Goal: Complete application form

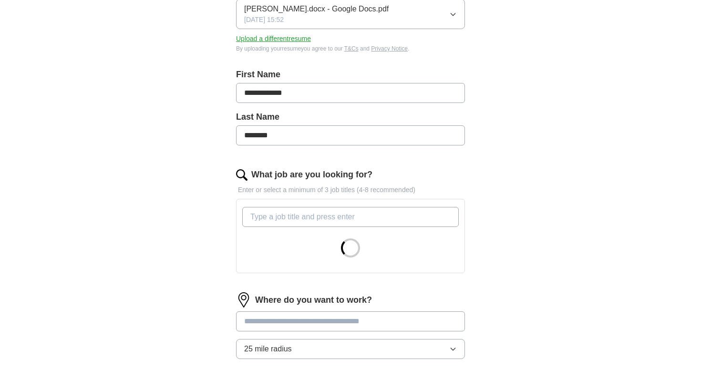
scroll to position [153, 0]
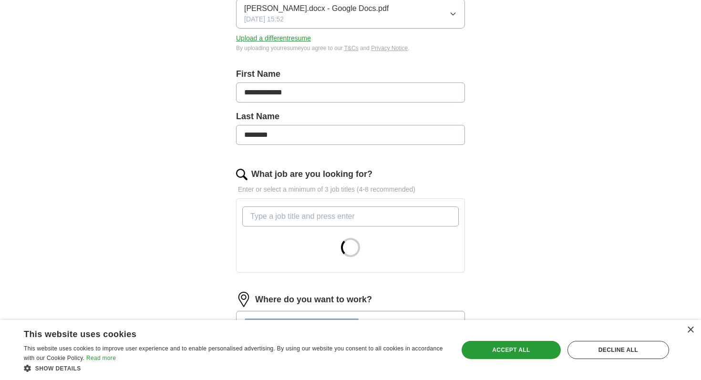
click at [304, 215] on input "What job are you looking for?" at bounding box center [350, 217] width 217 height 20
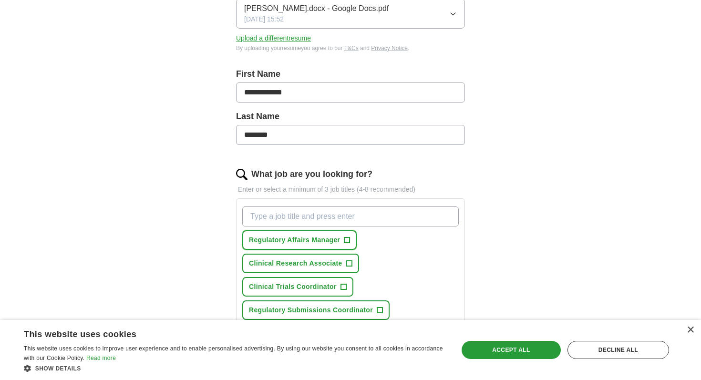
click at [304, 238] on span "Regulatory Affairs Manager" at bounding box center [294, 240] width 91 height 10
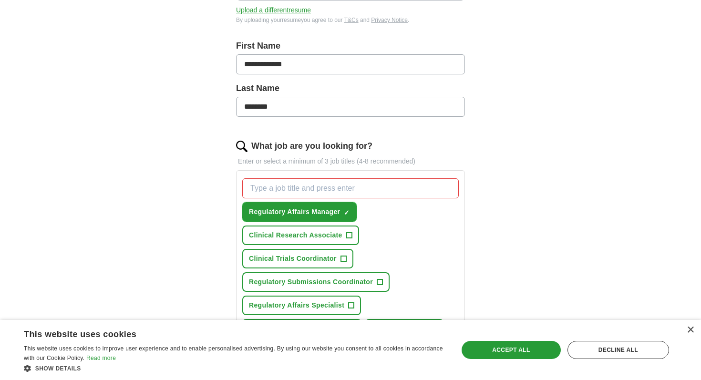
scroll to position [196, 0]
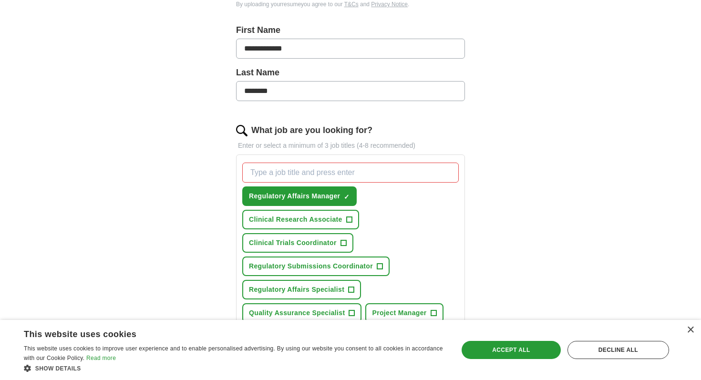
click at [298, 279] on div "Regulatory Affairs Manager ✓ × Clinical Research Associate + Clinical Trials Co…" at bounding box center [350, 266] width 220 height 215
click at [297, 267] on span "Regulatory Submissions Coordinator" at bounding box center [311, 266] width 124 height 10
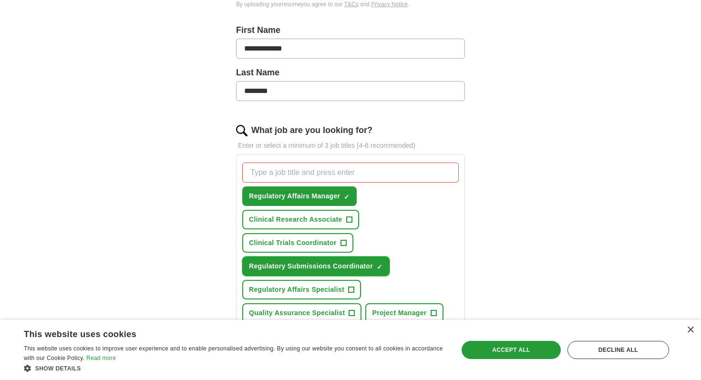
scroll to position [224, 0]
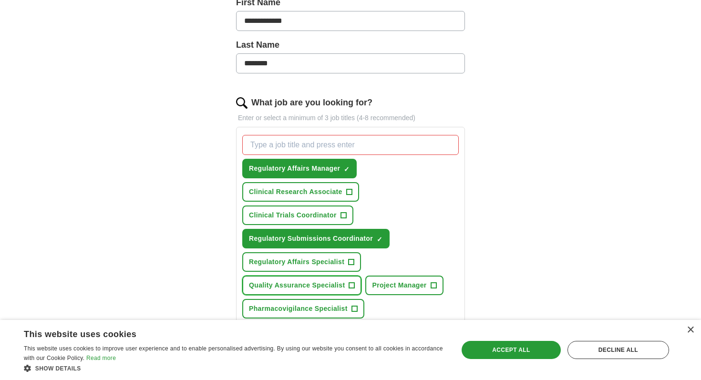
click at [294, 278] on button "Quality Assurance Specialist +" at bounding box center [301, 286] width 119 height 20
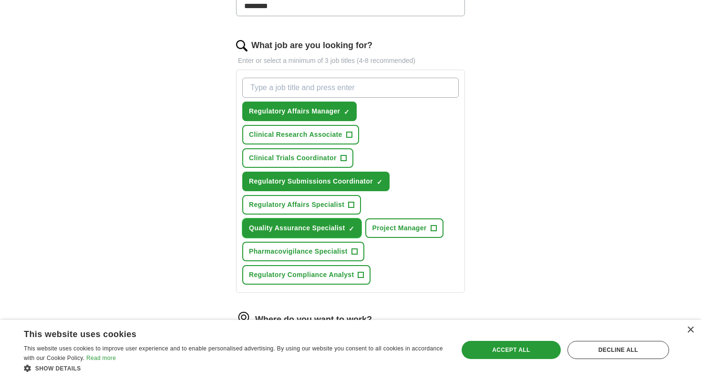
scroll to position [284, 0]
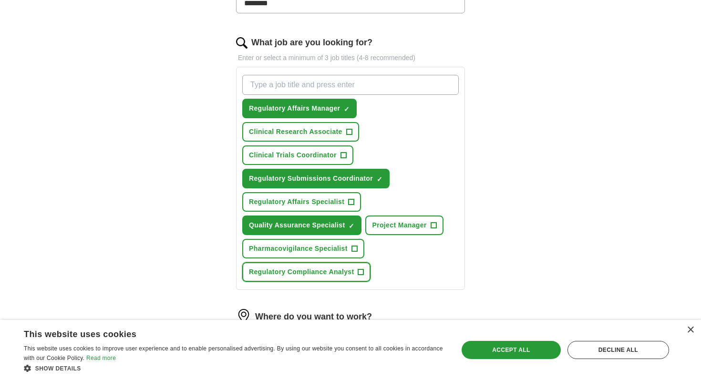
click at [310, 269] on span "Regulatory Compliance Analyst" at bounding box center [301, 272] width 105 height 10
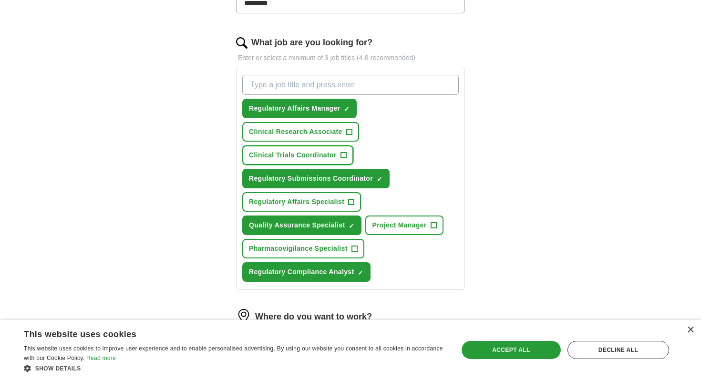
click at [313, 155] on span "Clinical Trials Coordinator" at bounding box center [293, 155] width 88 height 10
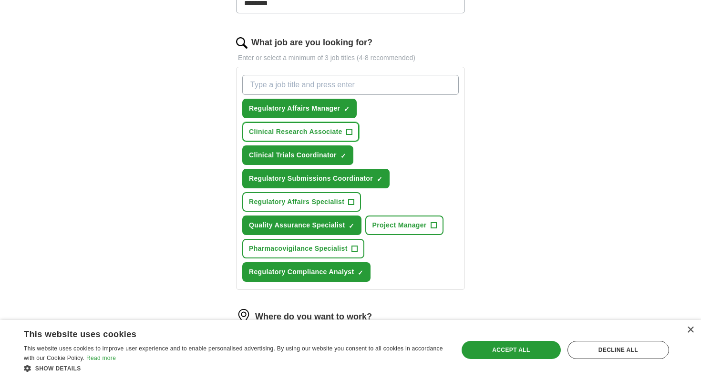
click at [316, 132] on span "Clinical Research Associate" at bounding box center [295, 132] width 93 height 10
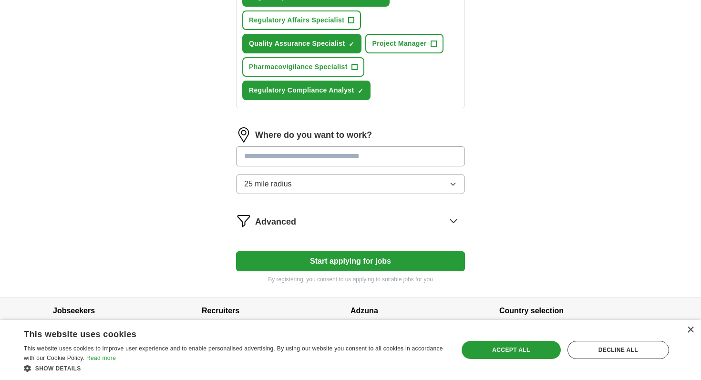
scroll to position [467, 0]
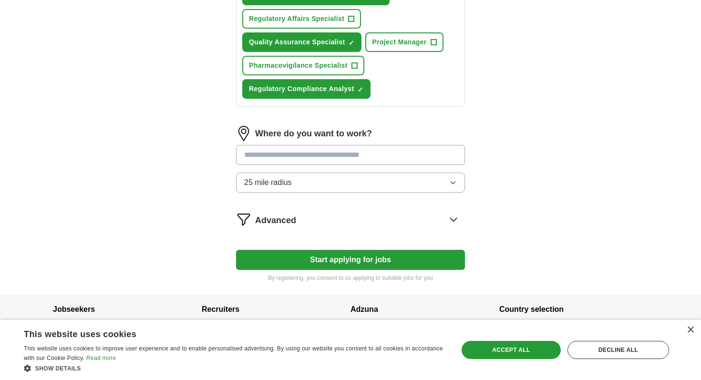
click at [343, 159] on input at bounding box center [350, 155] width 229 height 20
click at [333, 174] on div "Where do you want to work? 25 mile radius" at bounding box center [350, 163] width 229 height 74
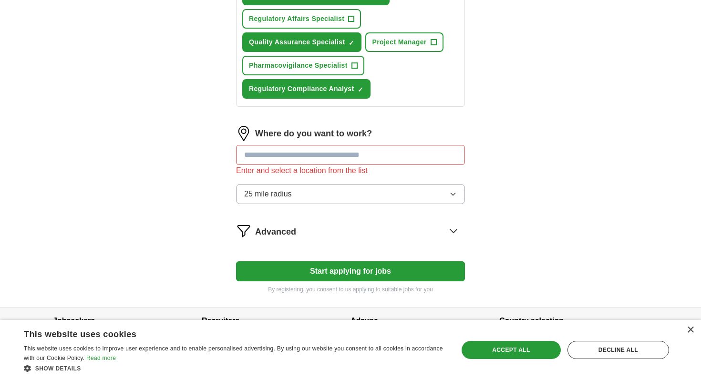
click at [319, 193] on button "25 mile radius" at bounding box center [350, 194] width 229 height 20
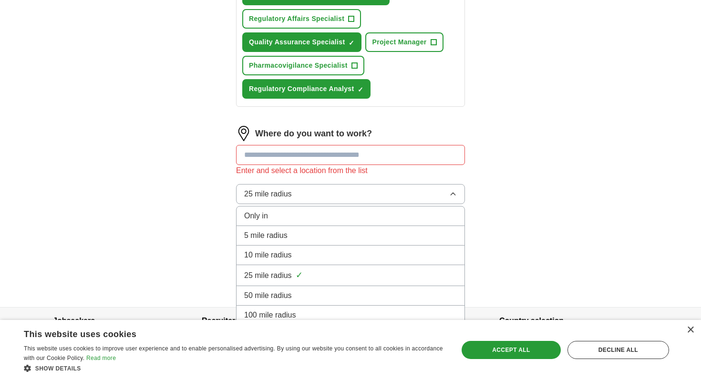
scroll to position [491, 0]
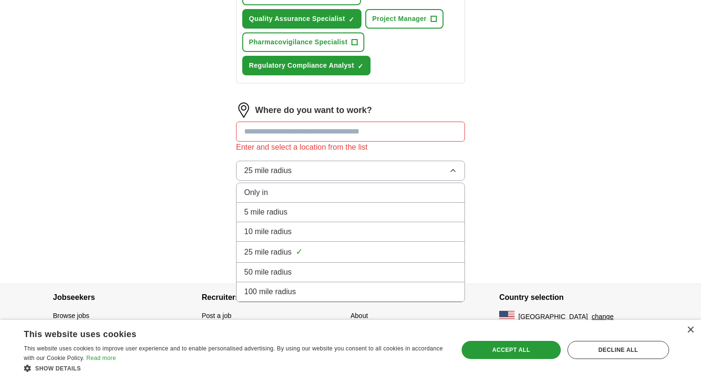
click at [283, 292] on span "100 mile radius" at bounding box center [270, 291] width 52 height 11
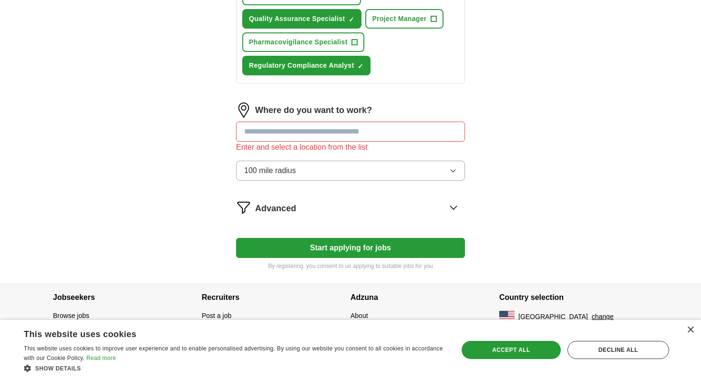
click at [301, 132] on input at bounding box center [350, 132] width 229 height 20
type input "*****"
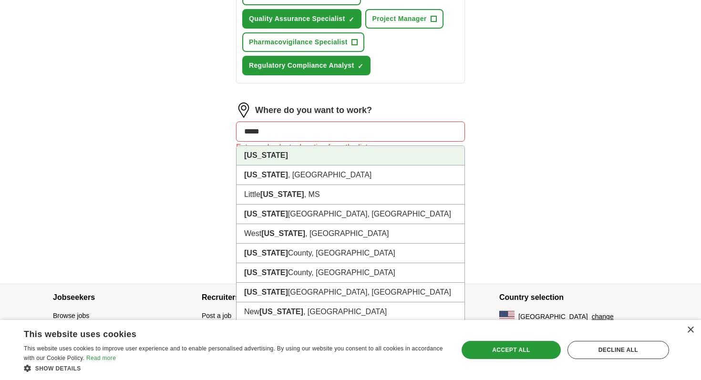
click at [279, 154] on li "[US_STATE]" at bounding box center [351, 156] width 228 height 20
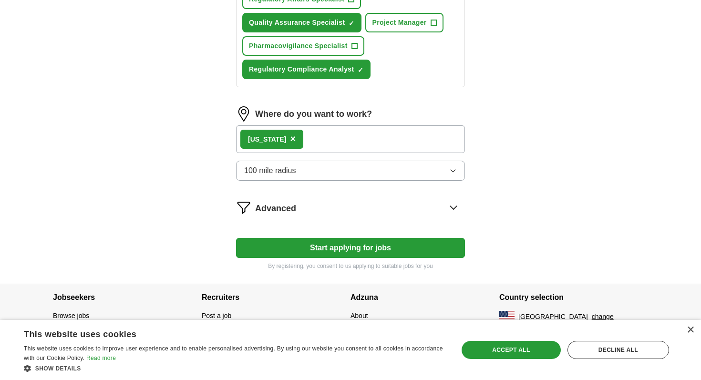
scroll to position [487, 0]
click at [311, 250] on button "Start applying for jobs" at bounding box center [350, 248] width 229 height 20
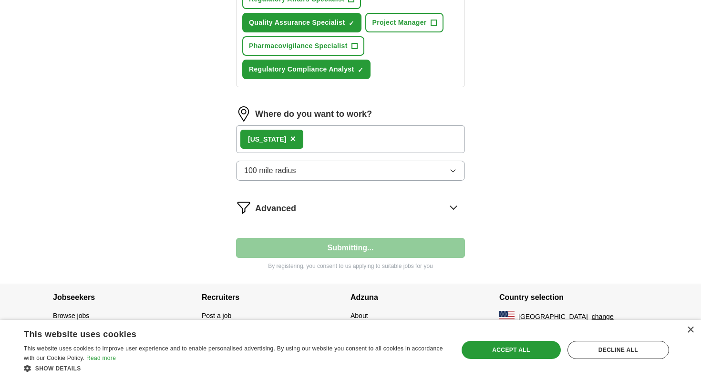
select select "**"
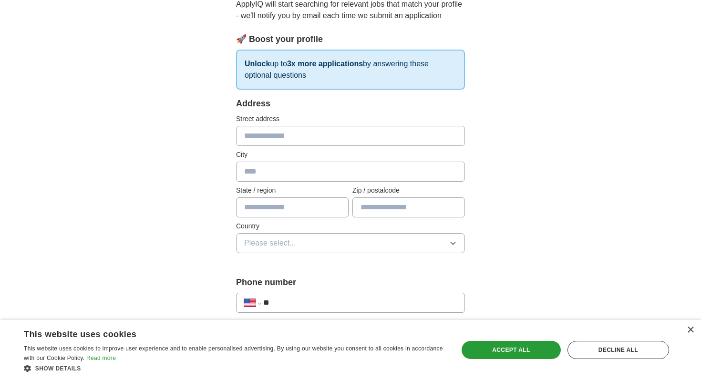
scroll to position [112, 0]
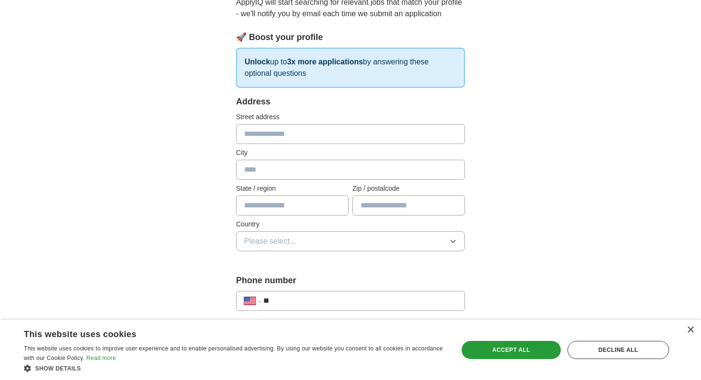
click at [259, 127] on input "text" at bounding box center [350, 134] width 229 height 20
type input "**********"
type input "**"
type input "*****"
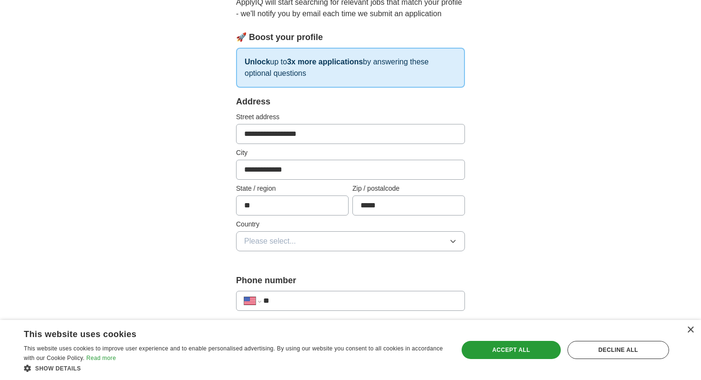
click at [287, 238] on span "Please select..." at bounding box center [270, 241] width 52 height 11
click at [277, 282] on span "[GEOGRAPHIC_DATA]" at bounding box center [284, 282] width 80 height 11
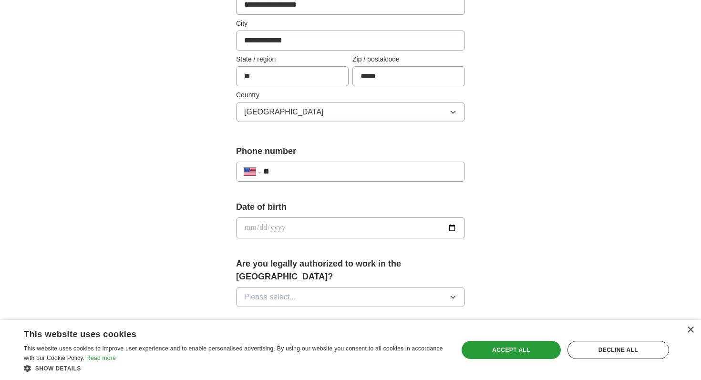
scroll to position [243, 0]
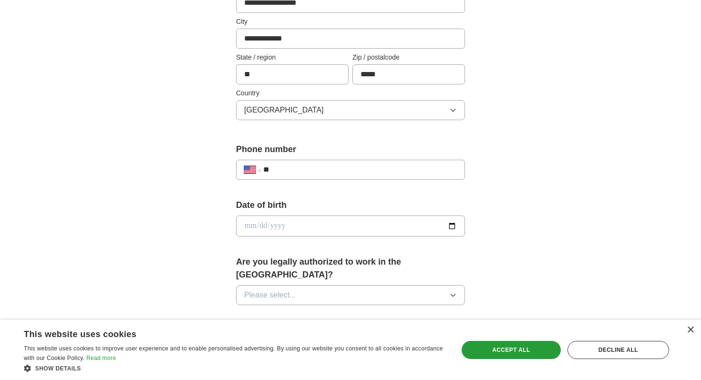
click at [297, 171] on input "**" at bounding box center [360, 169] width 194 height 11
type input "**********"
click at [314, 227] on input "date" at bounding box center [350, 226] width 229 height 21
click at [456, 224] on input "date" at bounding box center [350, 226] width 229 height 21
type input "**********"
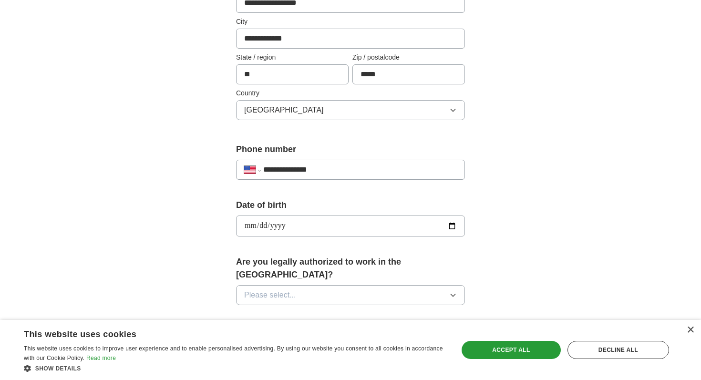
click at [290, 290] on span "Please select..." at bounding box center [270, 295] width 52 height 11
click at [273, 311] on div "Yes" at bounding box center [350, 316] width 213 height 11
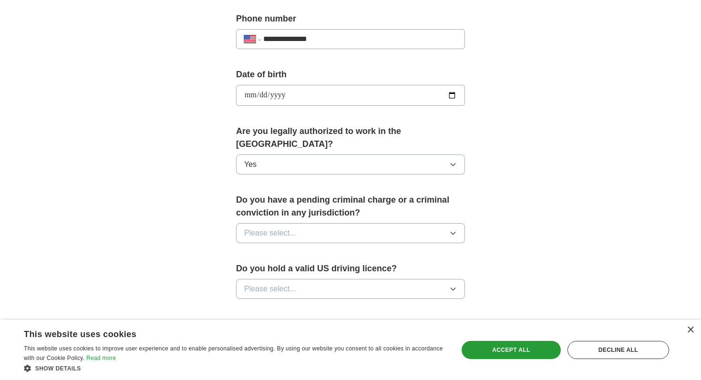
scroll to position [375, 0]
click at [327, 223] on button "Please select..." at bounding box center [350, 232] width 229 height 20
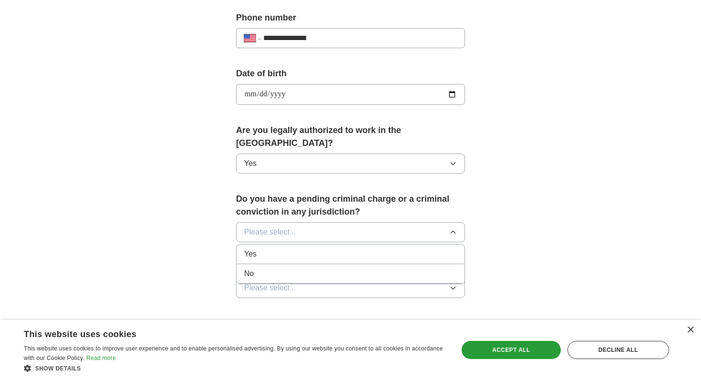
click at [304, 268] on div "No" at bounding box center [350, 273] width 213 height 11
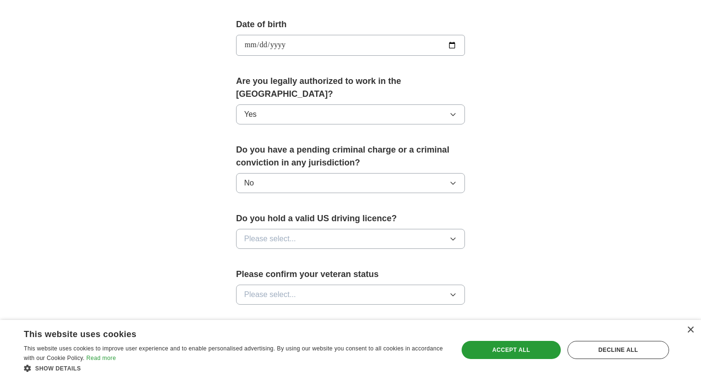
scroll to position [426, 0]
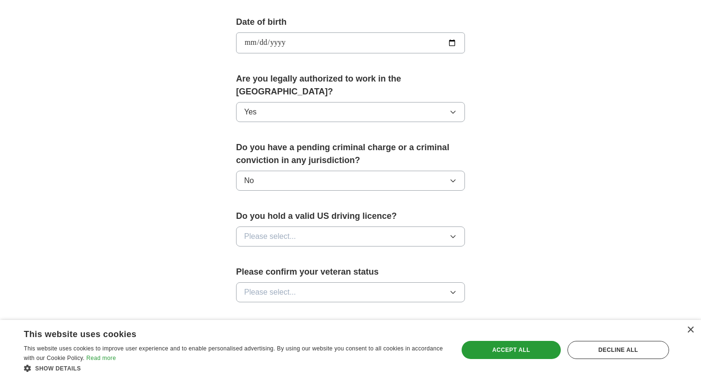
click at [319, 227] on button "Please select..." at bounding box center [350, 237] width 229 height 20
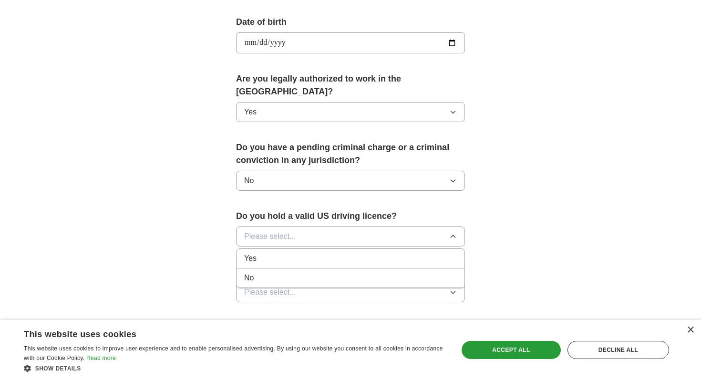
click at [305, 253] on div "Yes" at bounding box center [350, 258] width 213 height 11
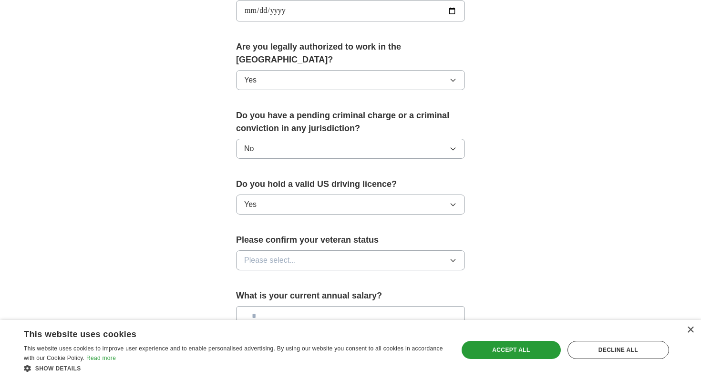
scroll to position [462, 0]
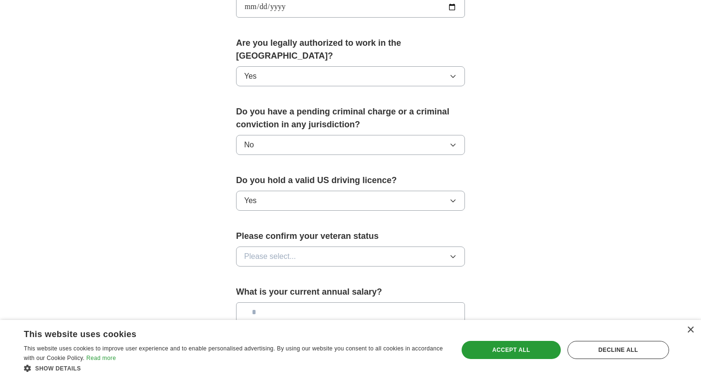
click at [303, 247] on button "Please select..." at bounding box center [350, 257] width 229 height 20
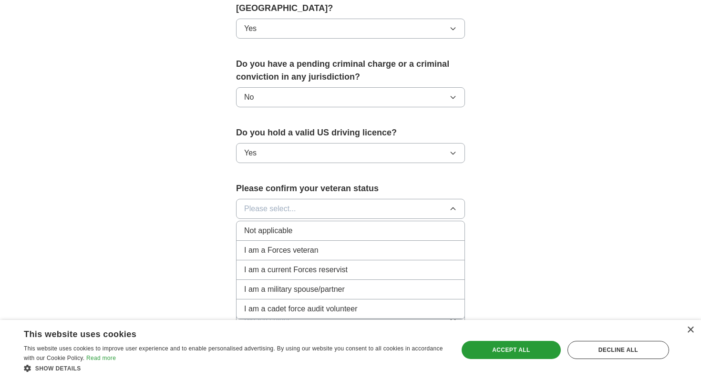
scroll to position [513, 0]
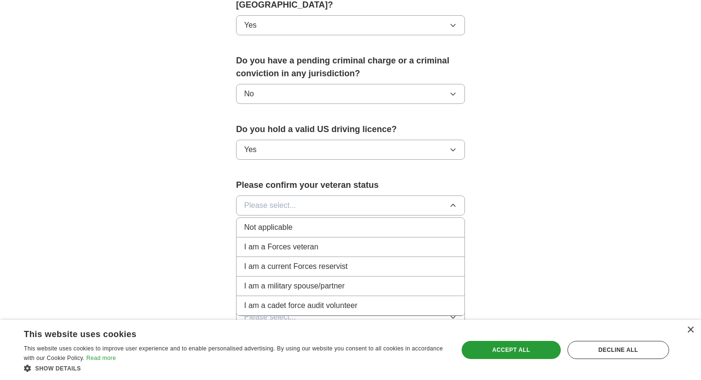
click at [280, 222] on span "Not applicable" at bounding box center [268, 227] width 48 height 11
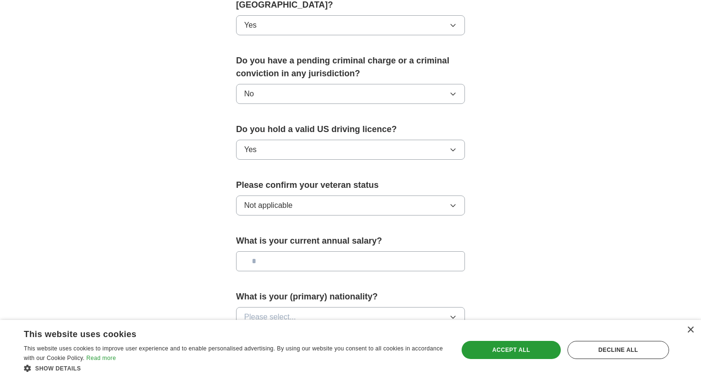
click at [282, 251] on input "text" at bounding box center [350, 261] width 229 height 20
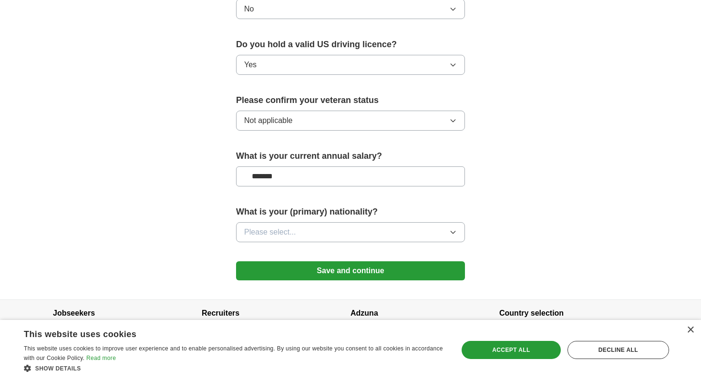
scroll to position [601, 0]
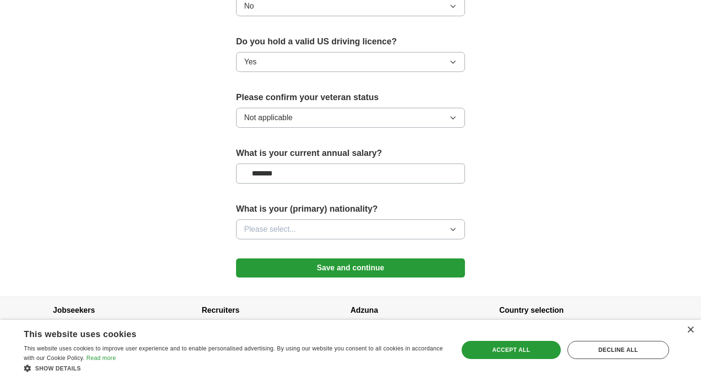
type input "*******"
click at [320, 219] on button "Please select..." at bounding box center [350, 229] width 229 height 20
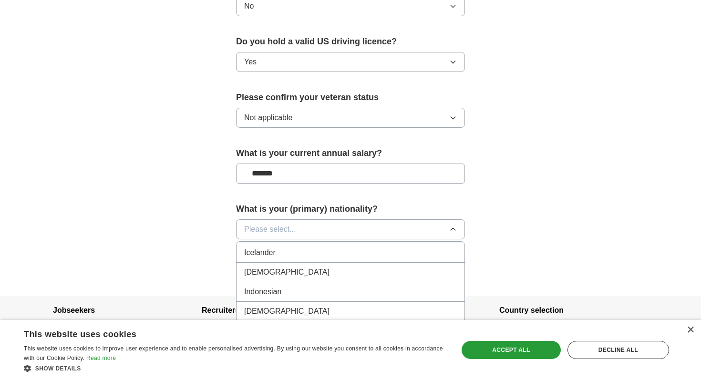
scroll to position [1543, 0]
click at [292, 267] on div "[DEMOGRAPHIC_DATA]" at bounding box center [350, 272] width 213 height 11
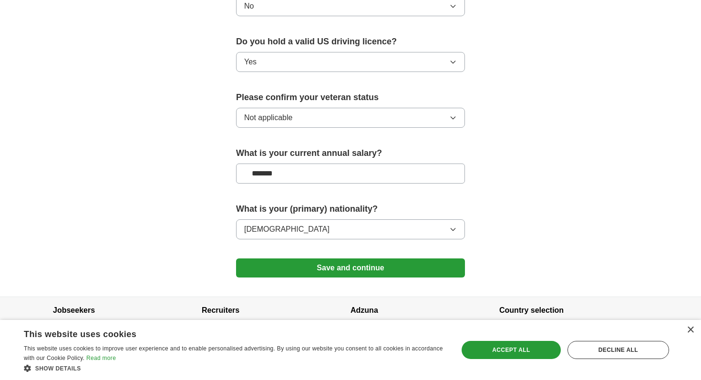
click at [407, 259] on button "Save and continue" at bounding box center [350, 268] width 229 height 19
